Goal: Transaction & Acquisition: Book appointment/travel/reservation

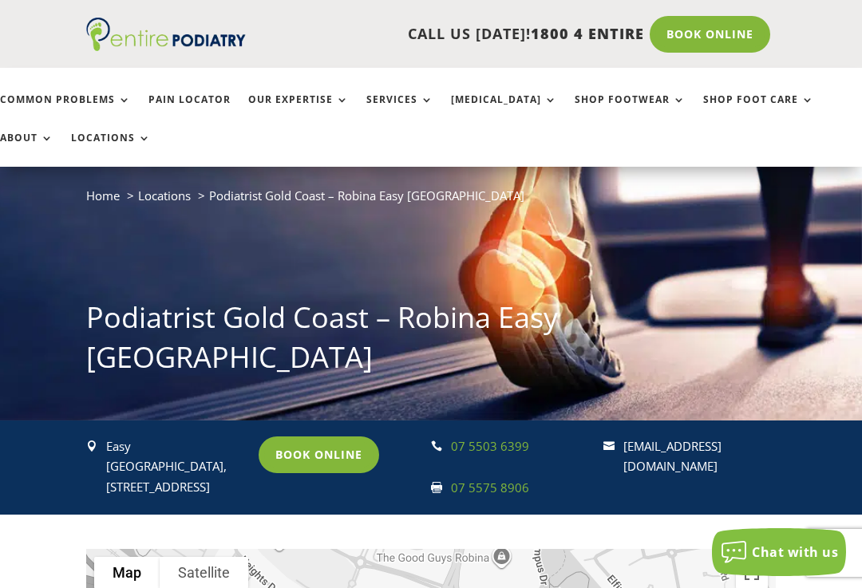
click at [333, 460] on link "Book Online" at bounding box center [318, 454] width 120 height 37
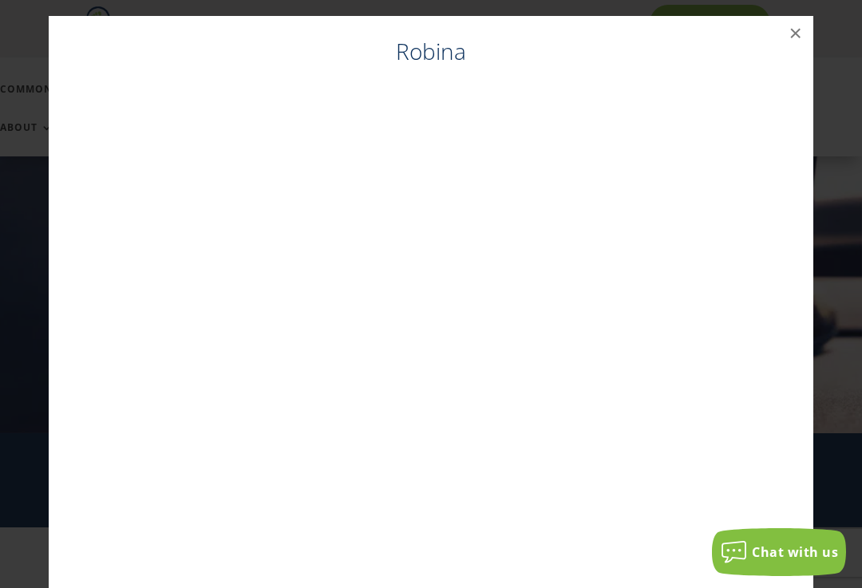
scroll to position [12, 0]
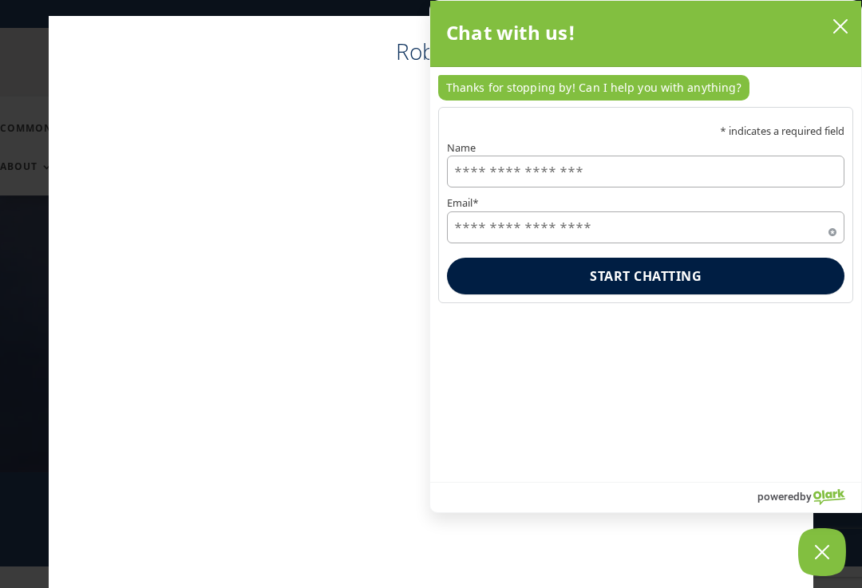
click at [850, 30] on button "close chatbox" at bounding box center [840, 26] width 26 height 24
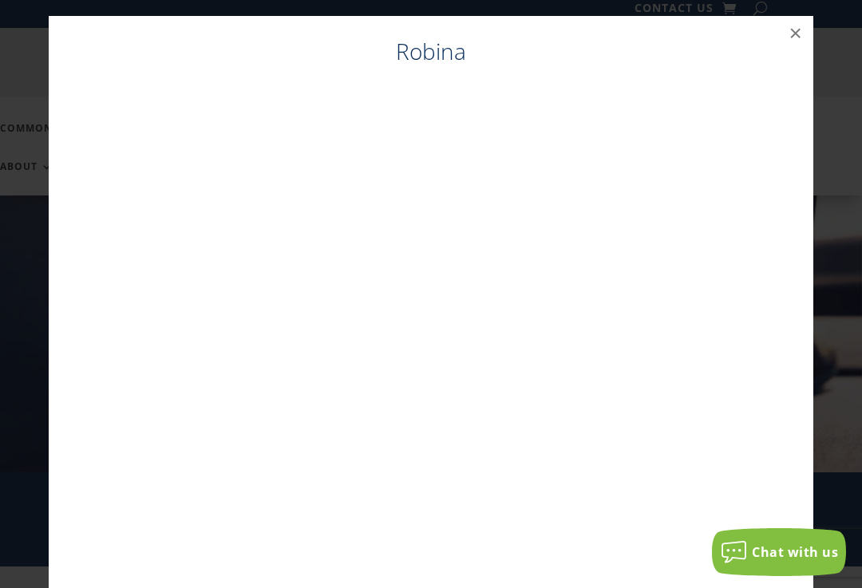
click at [808, 36] on button "×" at bounding box center [795, 33] width 35 height 35
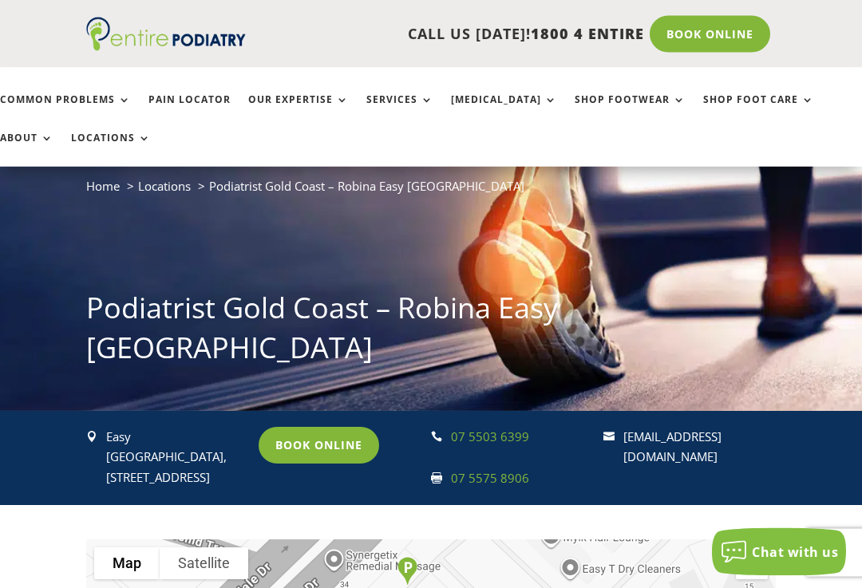
scroll to position [75, 0]
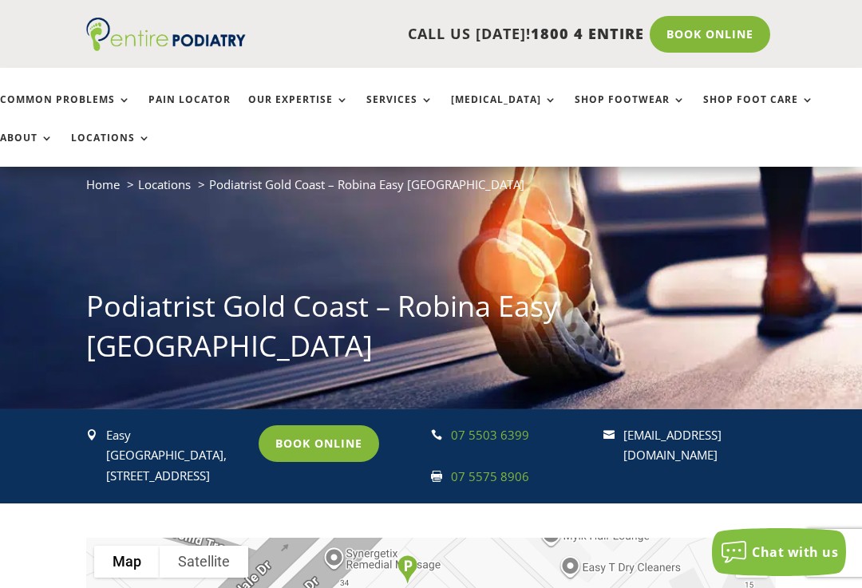
click at [342, 176] on span "Podiatrist Gold Coast – Robina Easy T Medical Centre" at bounding box center [366, 184] width 315 height 16
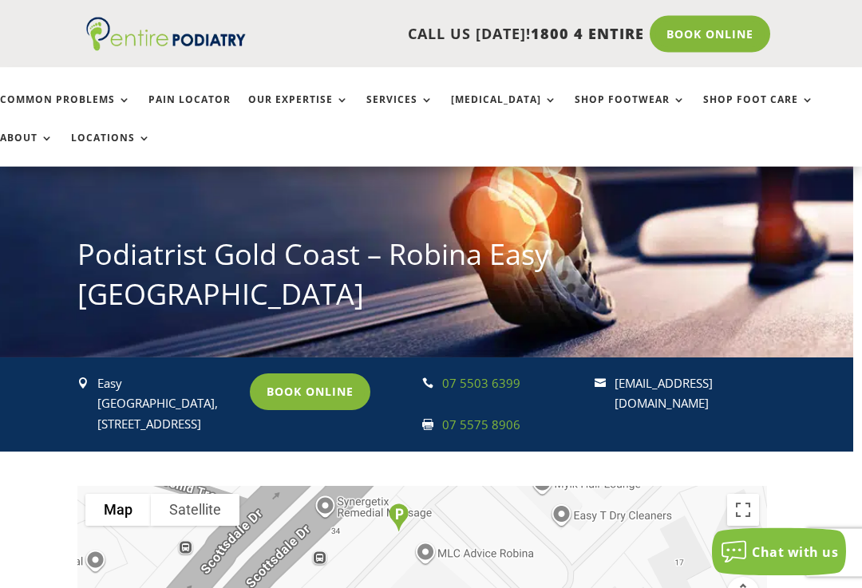
scroll to position [130, 9]
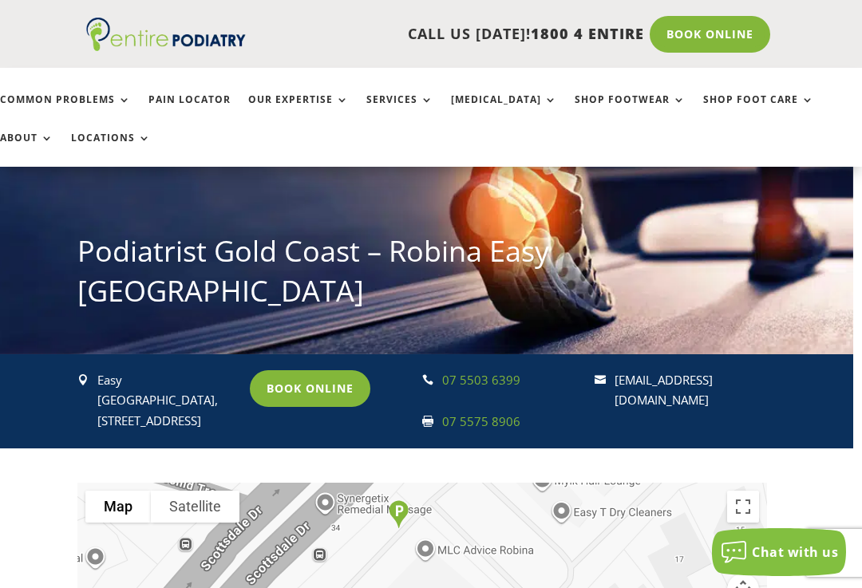
click at [105, 108] on link "Common Problems" at bounding box center [65, 111] width 131 height 34
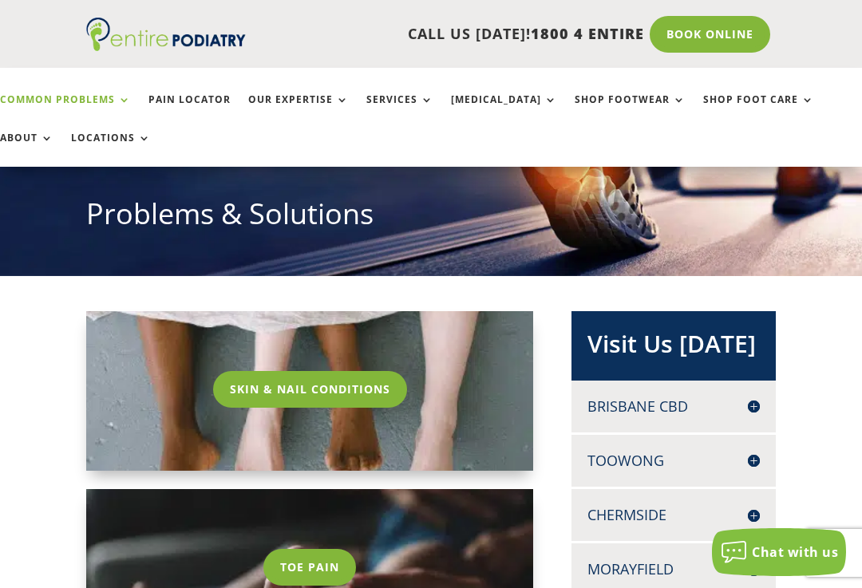
scroll to position [166, 0]
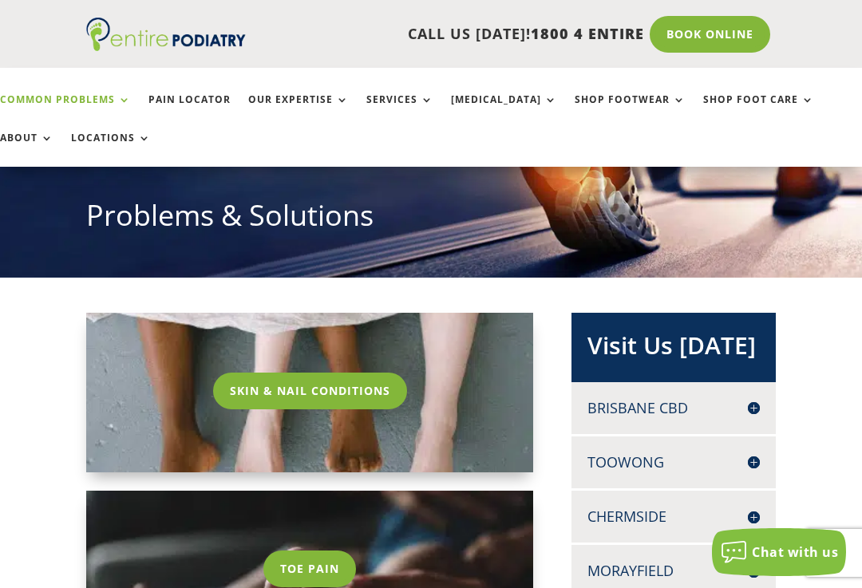
click at [353, 401] on link "Skin & Nail Conditions" at bounding box center [310, 391] width 194 height 37
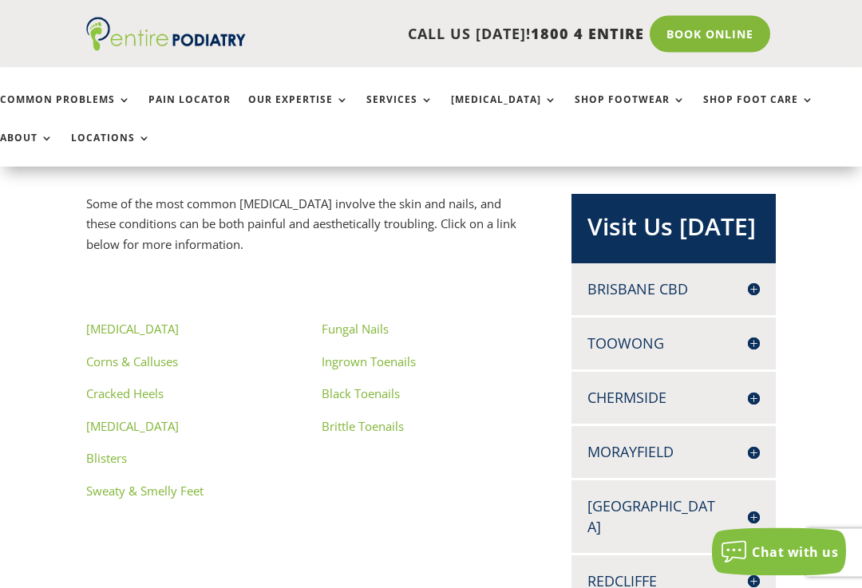
scroll to position [285, 0]
click at [382, 429] on link "Brittle Toenails" at bounding box center [363, 426] width 82 height 16
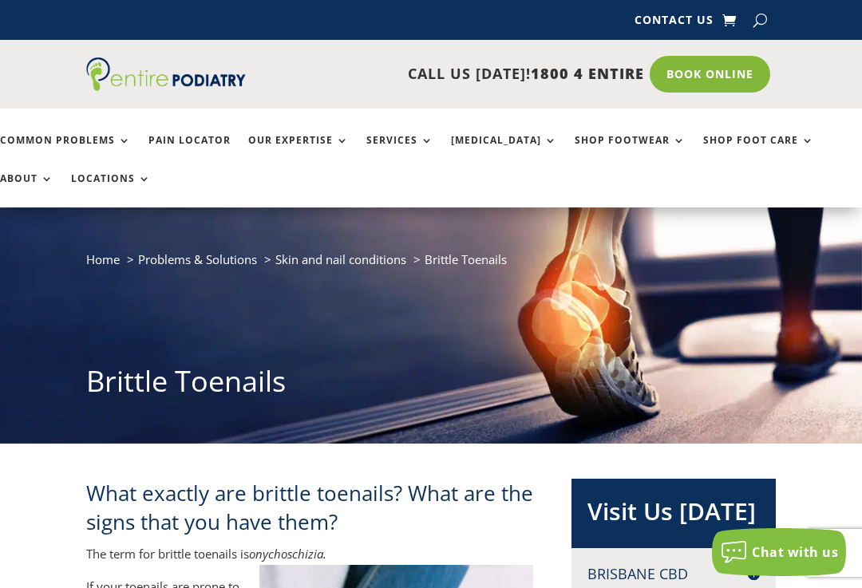
click at [716, 79] on link "Book Online" at bounding box center [709, 74] width 120 height 37
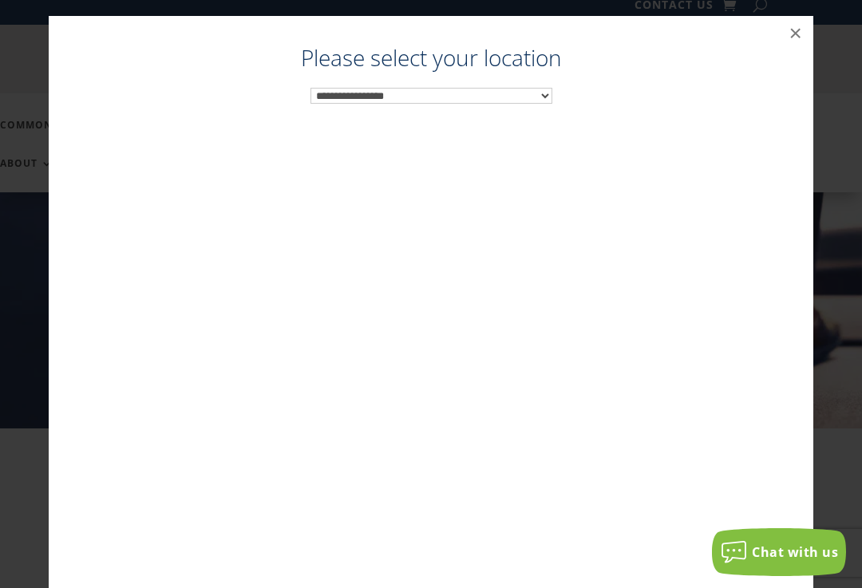
scroll to position [16, 0]
click at [556, 89] on div "**********" at bounding box center [431, 326] width 732 height 556
click at [535, 101] on select "**********" at bounding box center [431, 96] width 242 height 16
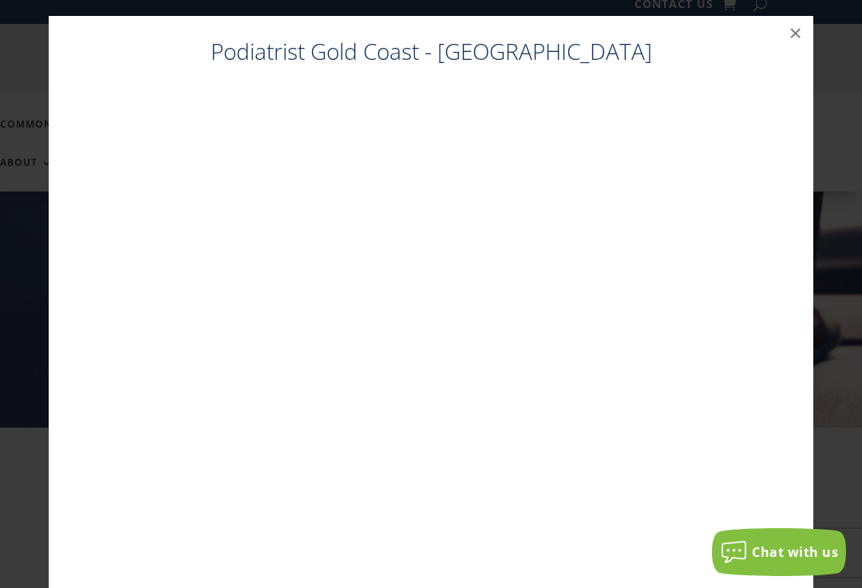
click at [804, 39] on button "×" at bounding box center [795, 33] width 35 height 35
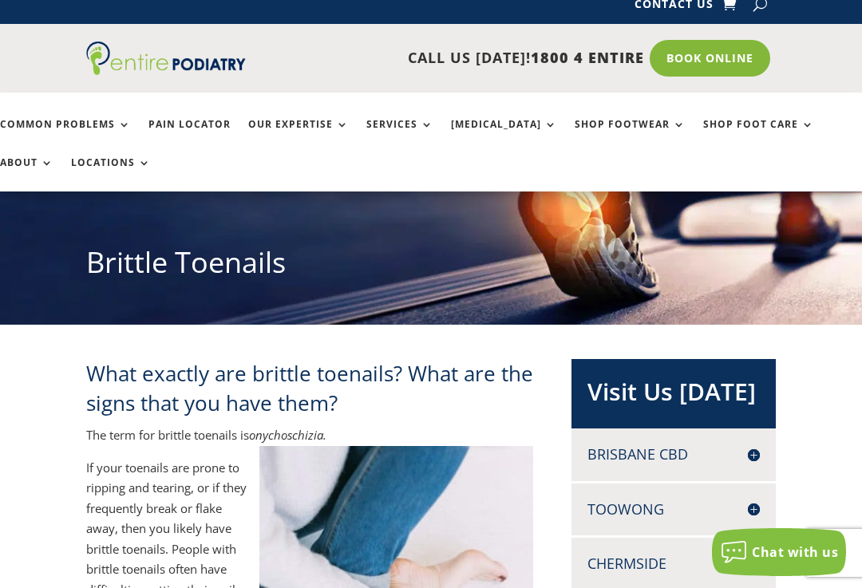
scroll to position [25, 0]
